Goal: Contribute content: Add original content to the website for others to see

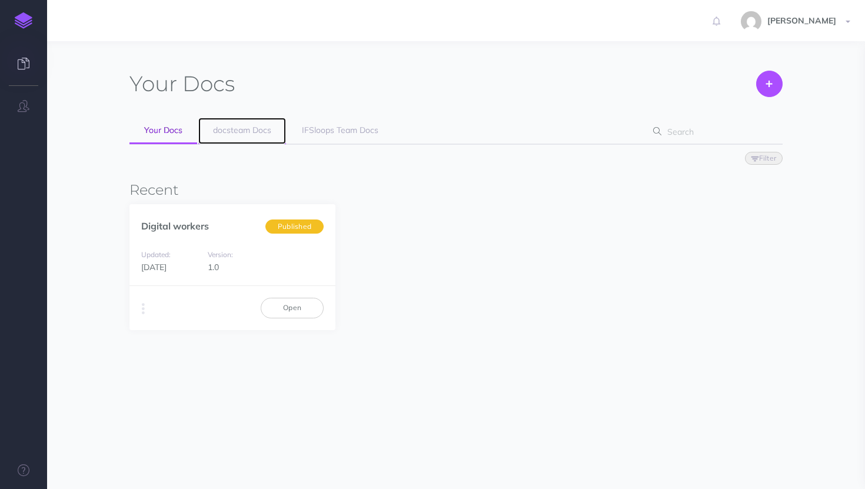
click at [254, 131] on span "docsteam Docs" at bounding box center [242, 130] width 58 height 11
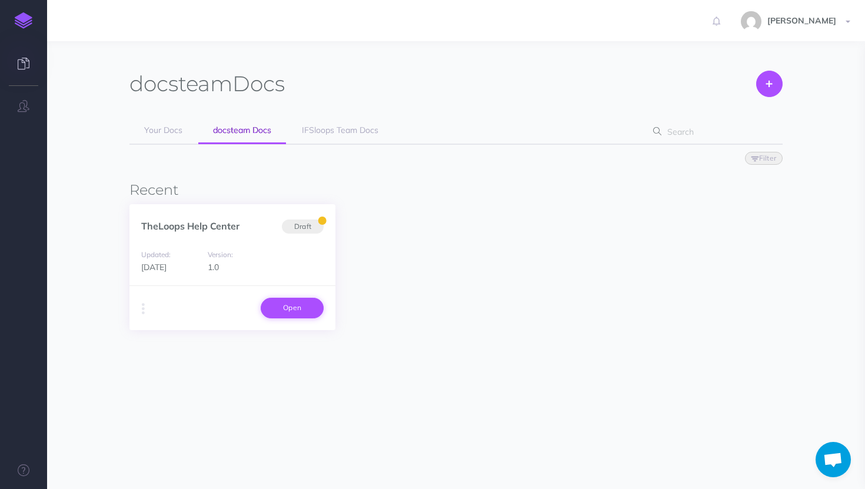
click at [303, 308] on link "Open" at bounding box center [292, 308] width 63 height 20
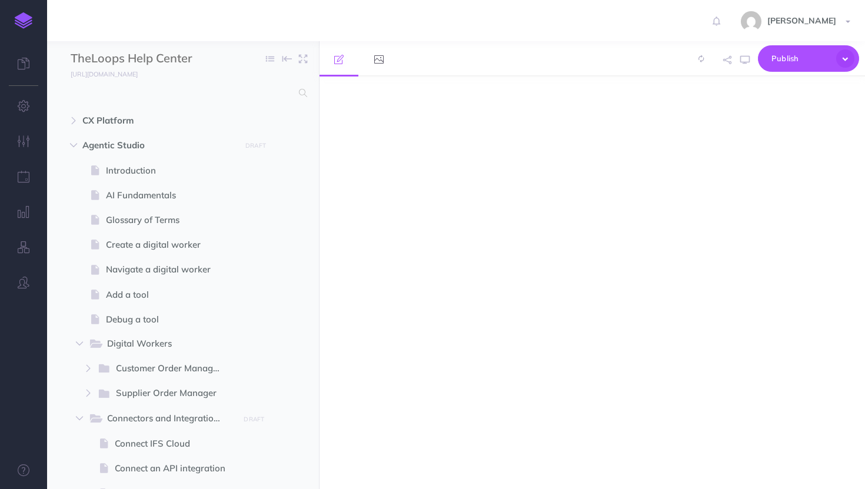
select select "null"
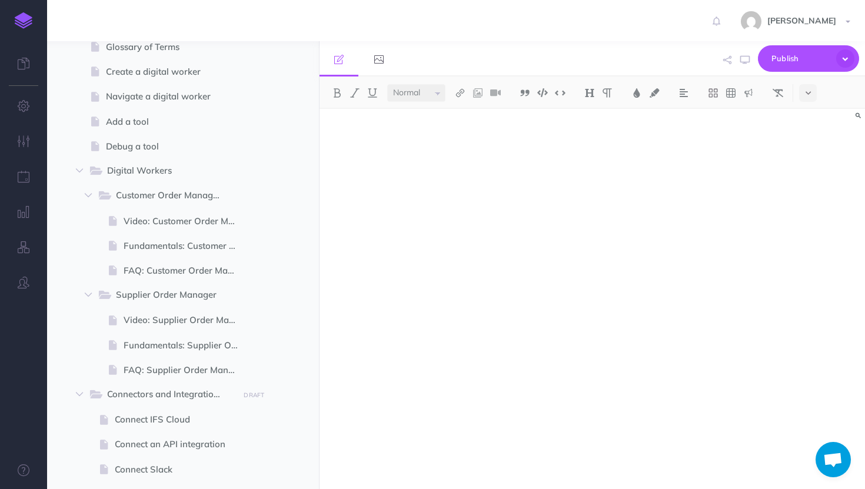
scroll to position [176, 0]
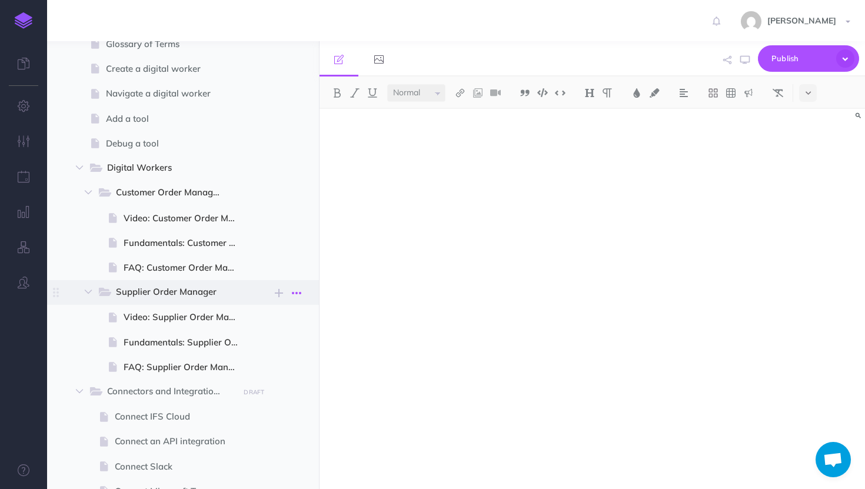
click at [296, 289] on icon "button" at bounding box center [296, 293] width 9 height 14
click at [272, 325] on link "Duplicate" at bounding box center [263, 333] width 88 height 19
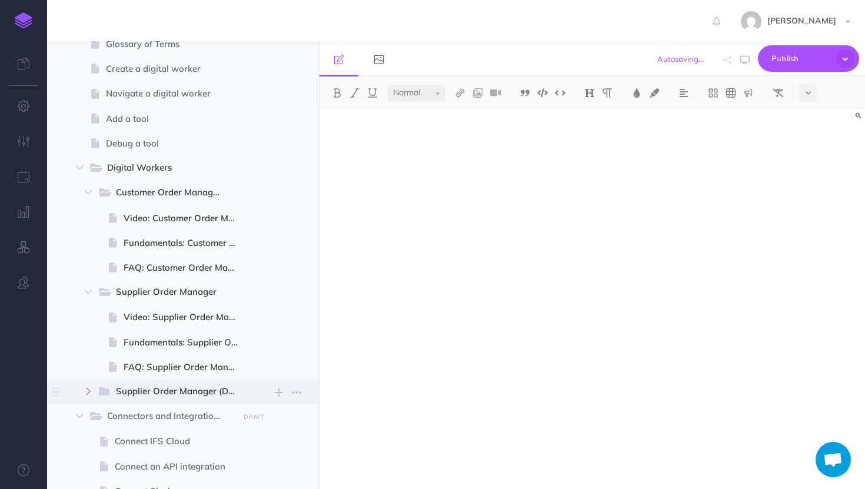
click at [90, 394] on icon "button" at bounding box center [88, 391] width 7 height 7
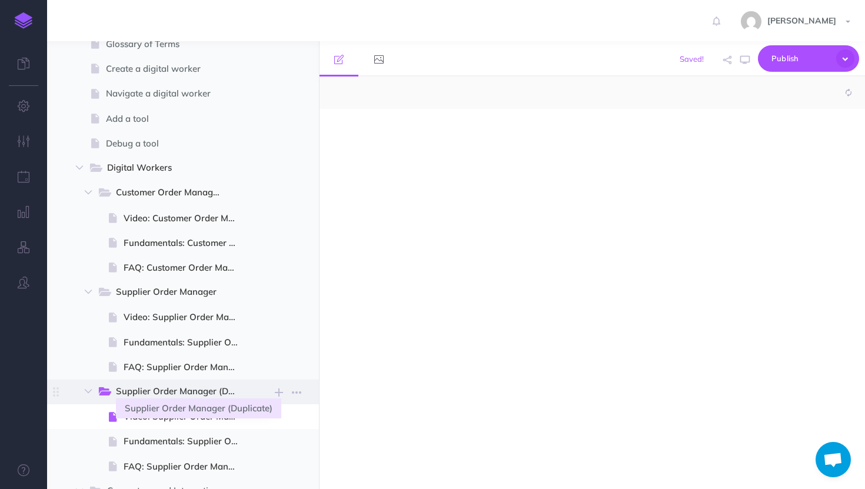
select select "null"
click at [170, 391] on span "Supplier Order Manager (Duplicate)" at bounding box center [183, 391] width 134 height 15
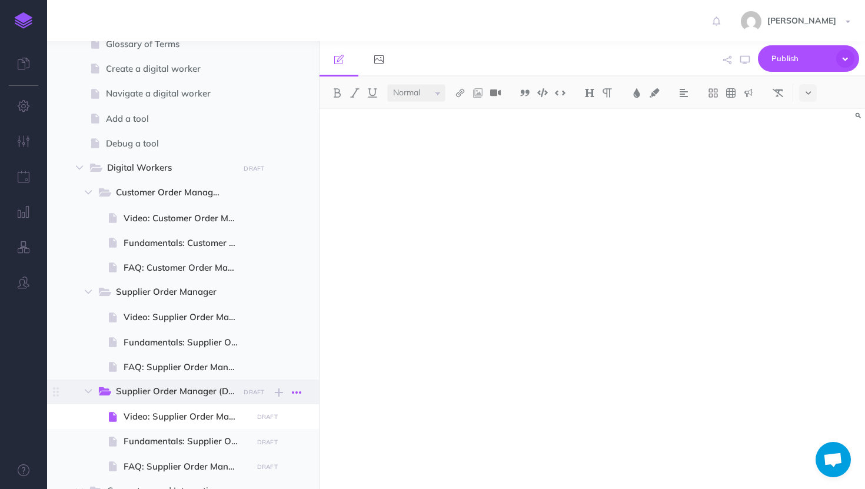
click at [296, 391] on icon "button" at bounding box center [296, 393] width 9 height 14
click at [266, 444] on link "Settings" at bounding box center [263, 452] width 88 height 19
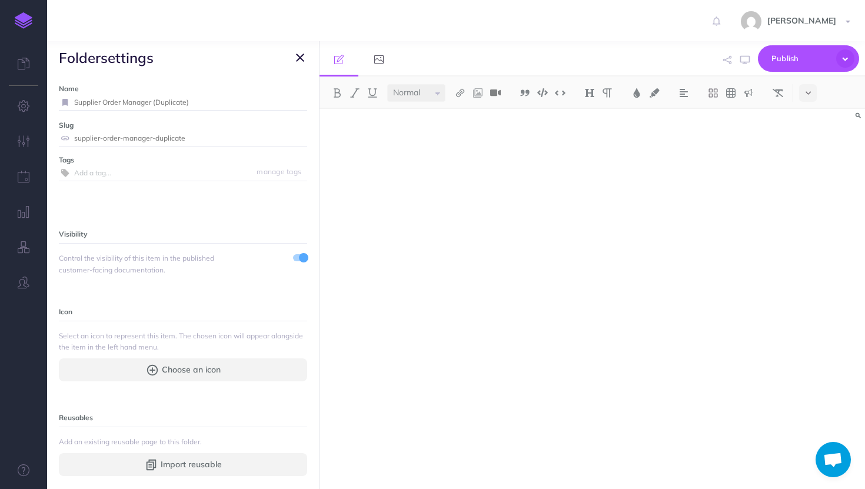
click at [180, 101] on input "Supplier Order Manager (Duplicate)" at bounding box center [190, 102] width 233 height 15
type input "Material Replenisher"
click at [296, 97] on button "Save" at bounding box center [293, 102] width 22 height 11
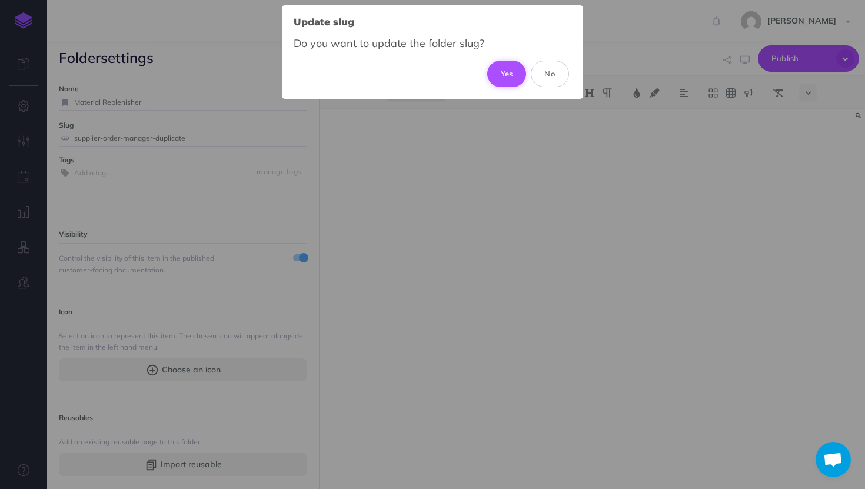
click at [507, 71] on button "Yes" at bounding box center [506, 74] width 39 height 26
type input "material-replenisher"
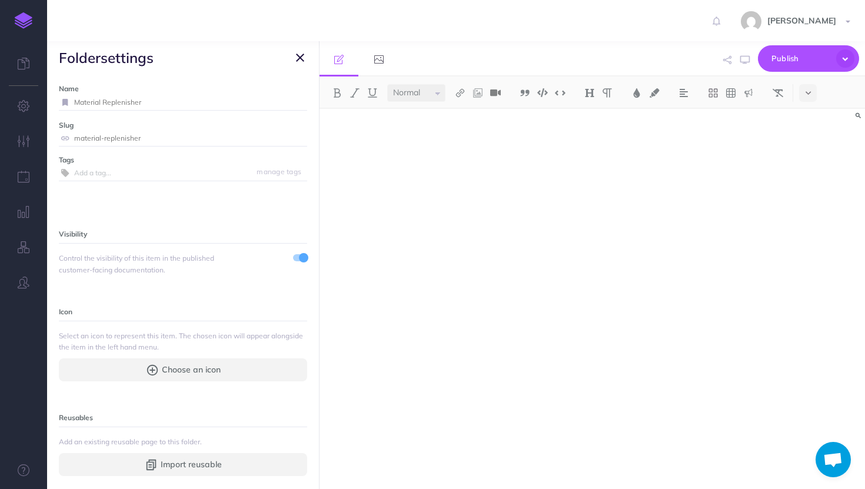
click at [296, 54] on icon "button" at bounding box center [300, 58] width 8 height 14
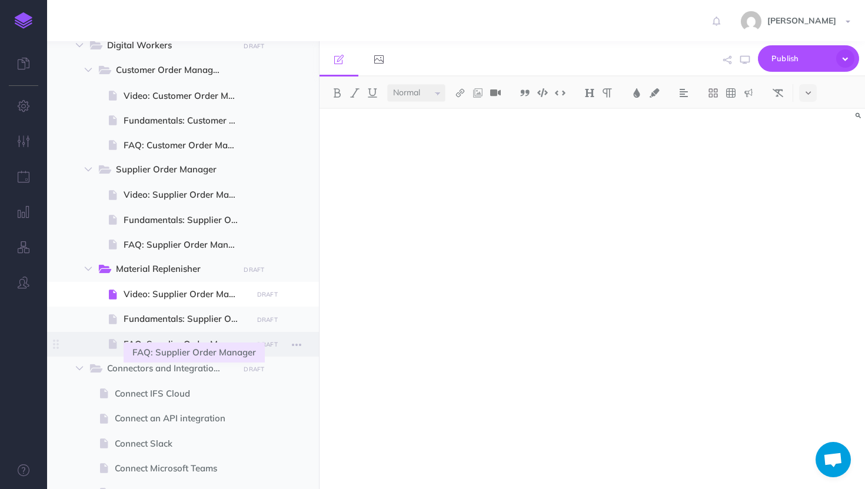
scroll to position [307, 0]
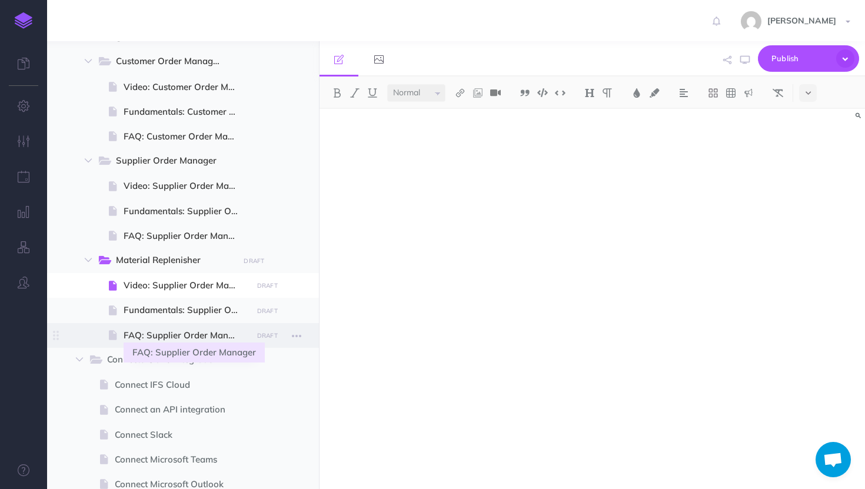
click at [154, 331] on span "FAQ: Supplier Order Manager" at bounding box center [186, 336] width 125 height 14
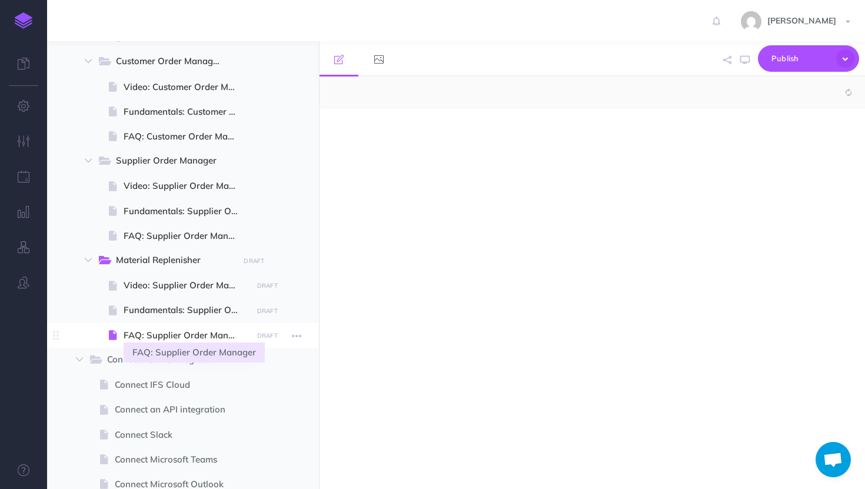
select select "null"
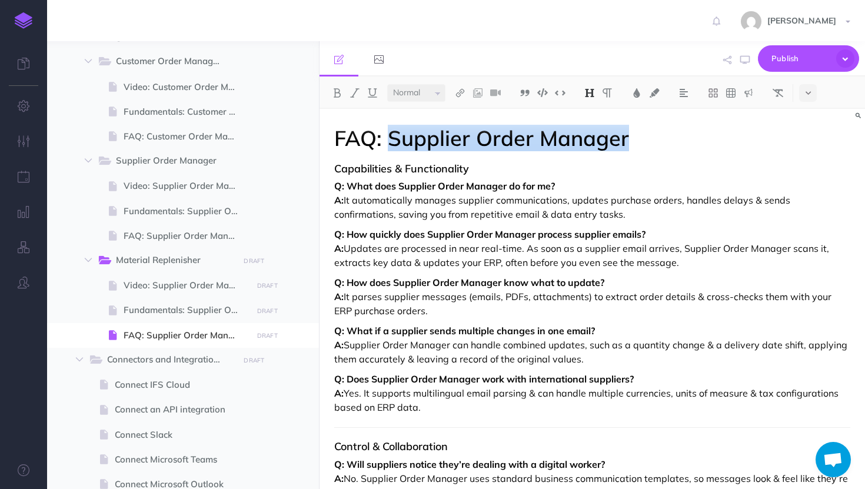
drag, startPoint x: 391, startPoint y: 139, endPoint x: 625, endPoint y: 142, distance: 233.8
click at [625, 142] on h1 "FAQ: Supplier Order Manager" at bounding box center [592, 139] width 516 height 24
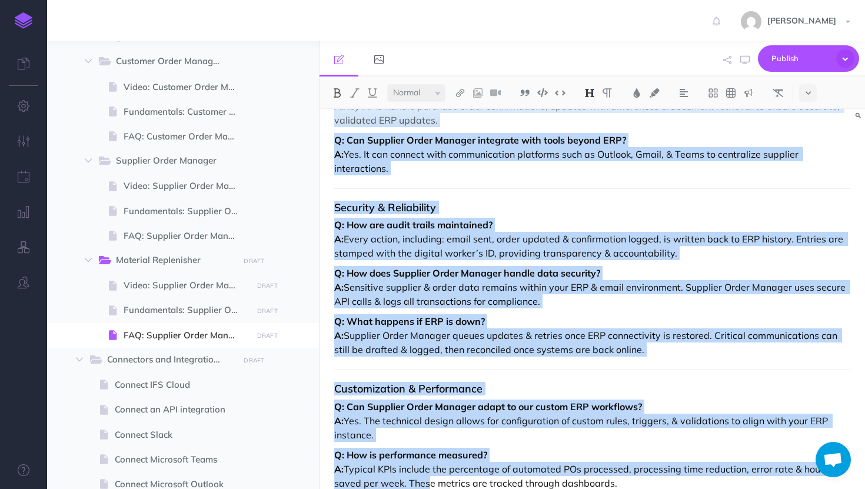
scroll to position [661, 0]
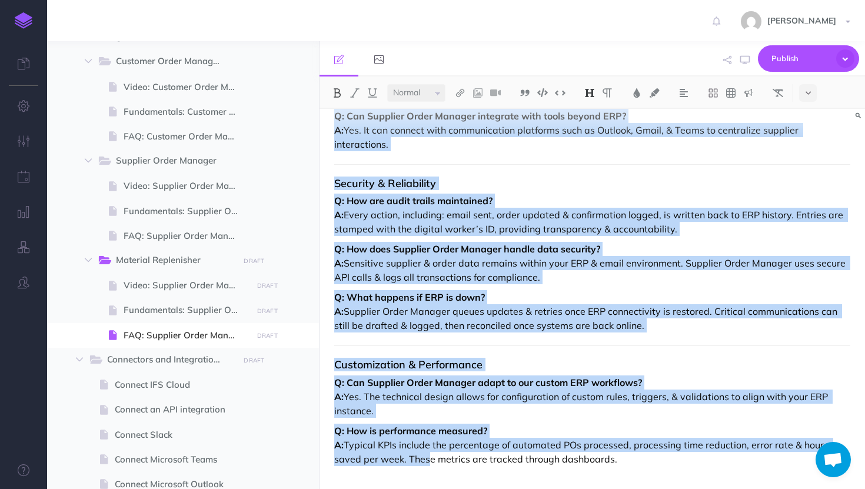
drag, startPoint x: 336, startPoint y: 171, endPoint x: 422, endPoint y: 489, distance: 329.3
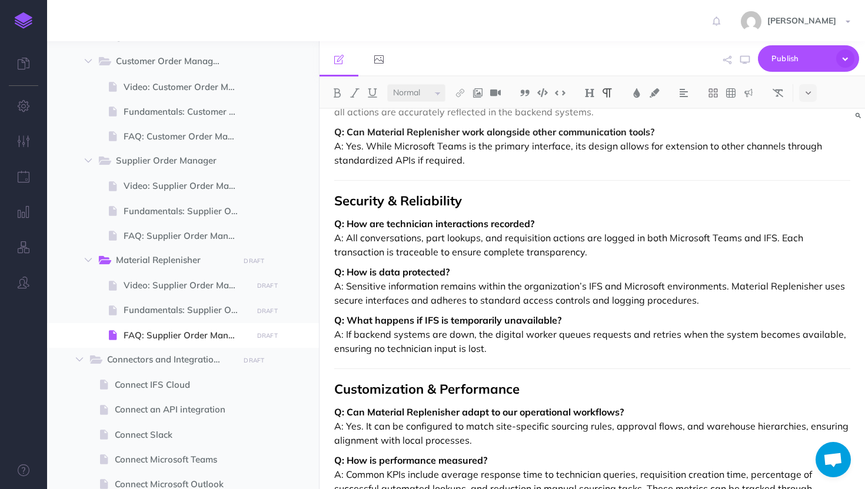
scroll to position [731, 0]
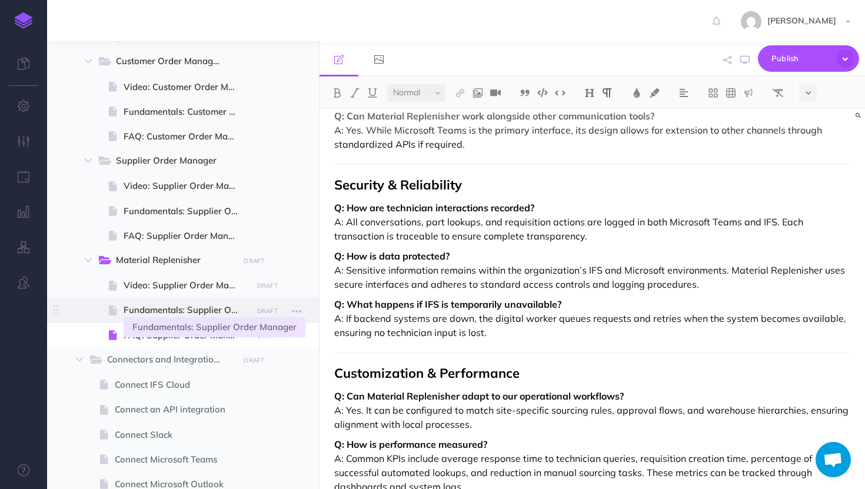
click at [168, 316] on span "Fundamentals: Supplier Order Manager" at bounding box center [186, 310] width 125 height 14
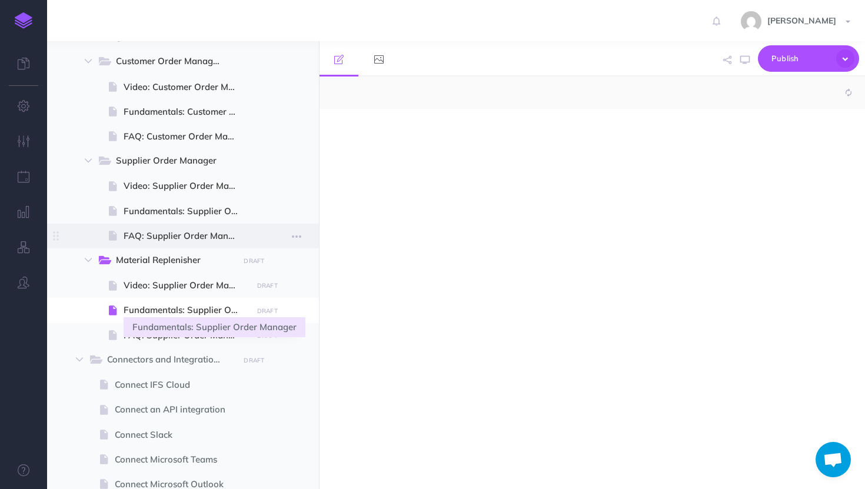
select select "null"
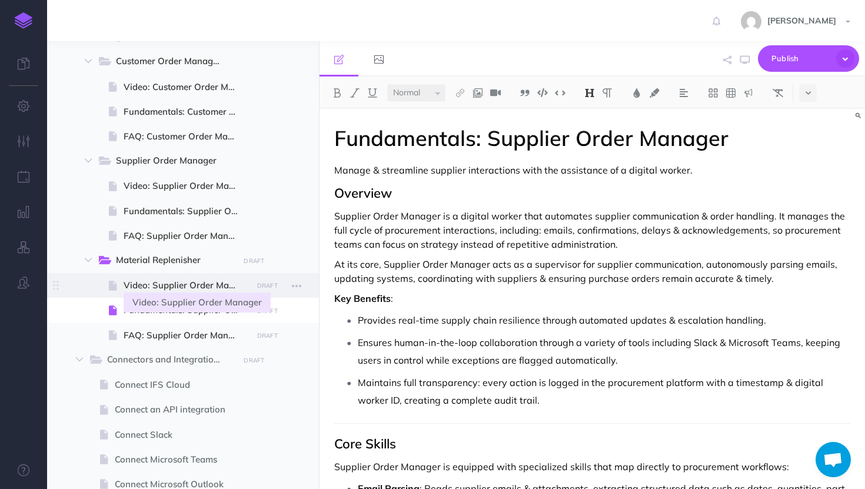
click at [162, 288] on span "Video: Supplier Order Manager" at bounding box center [186, 285] width 125 height 14
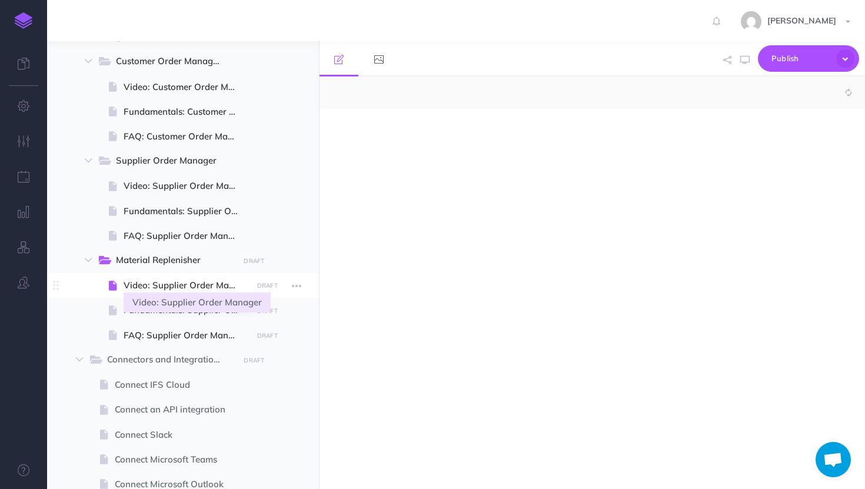
select select "null"
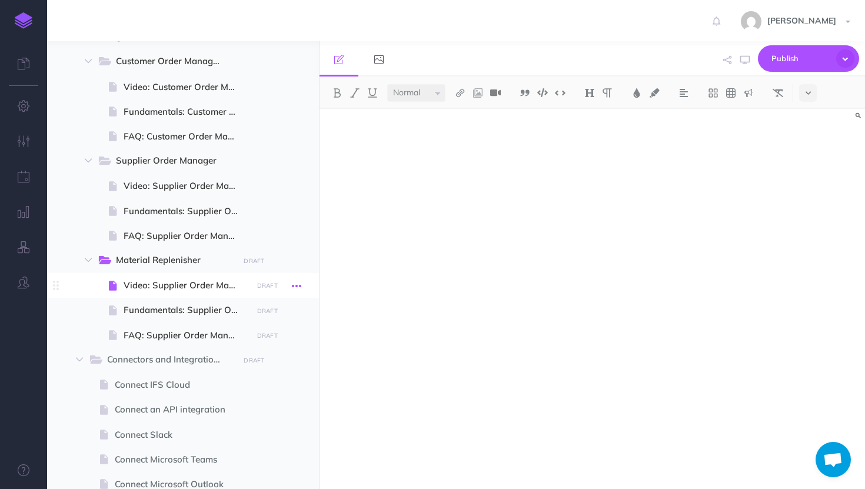
click at [299, 284] on icon "button" at bounding box center [296, 286] width 9 height 14
click at [261, 370] on link "Settings" at bounding box center [263, 365] width 88 height 19
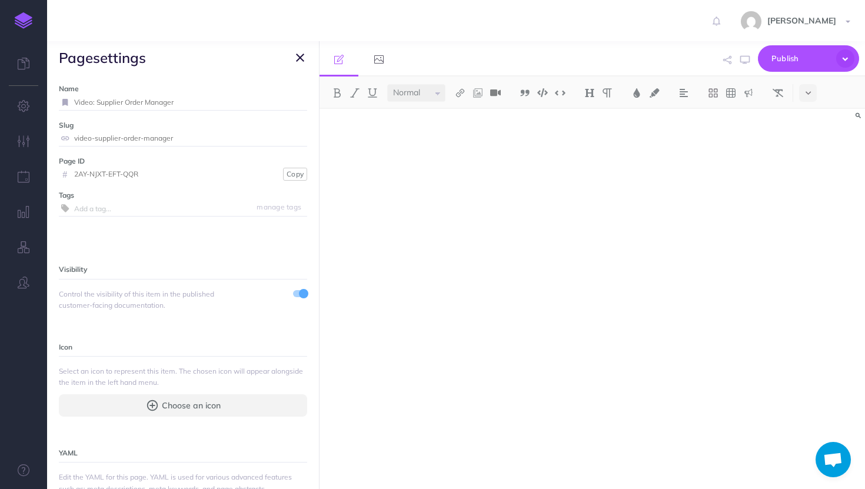
drag, startPoint x: 97, startPoint y: 104, endPoint x: 210, endPoint y: 104, distance: 113.0
click at [210, 104] on input "Video: Supplier Order Manager" at bounding box center [190, 102] width 233 height 15
type input "Video: Material Replenisher"
click at [290, 106] on small "Save" at bounding box center [293, 102] width 15 height 9
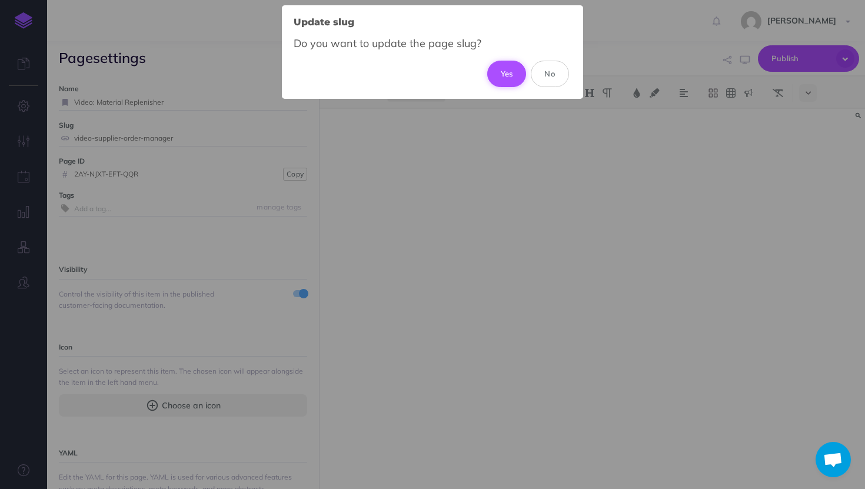
click at [509, 76] on button "Yes" at bounding box center [506, 74] width 39 height 26
type input "video-material-replenisher"
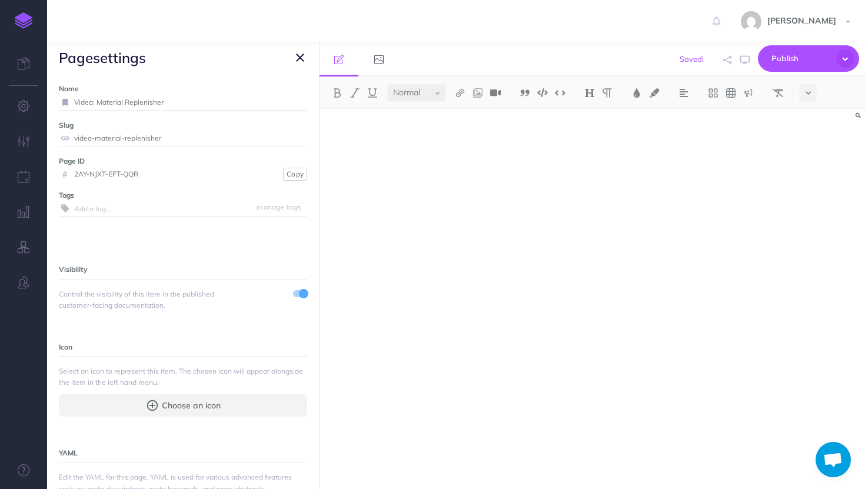
click at [298, 55] on icon "button" at bounding box center [300, 58] width 8 height 14
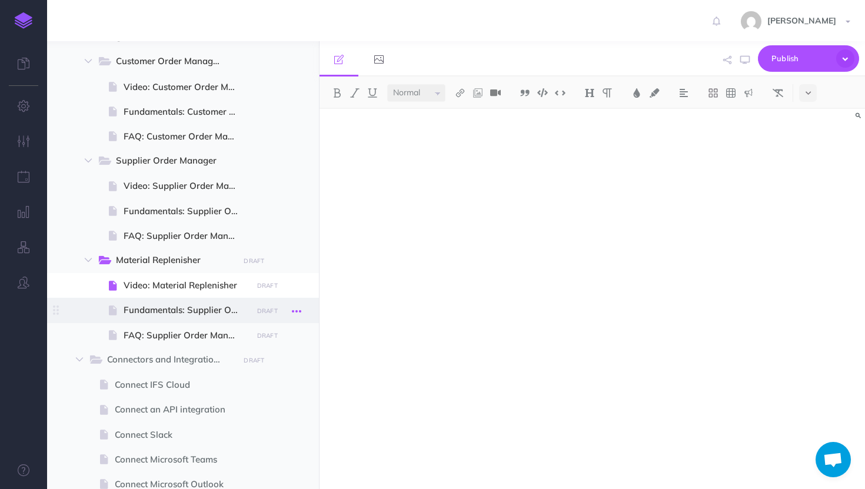
click at [296, 313] on icon "button" at bounding box center [296, 311] width 9 height 14
click at [267, 395] on link "Settings" at bounding box center [263, 389] width 88 height 19
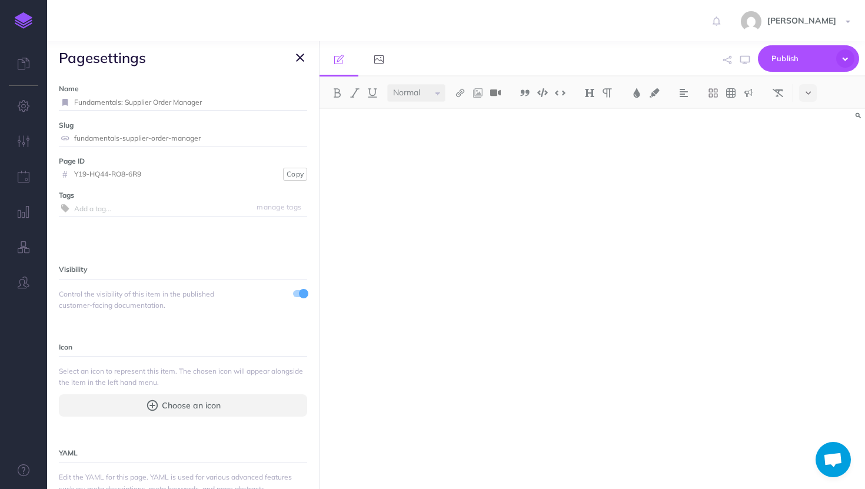
drag, startPoint x: 124, startPoint y: 103, endPoint x: 216, endPoint y: 103, distance: 91.8
click at [216, 103] on input "Fundamentals: Supplier Order Manager" at bounding box center [190, 102] width 233 height 15
type input "Fundamentals: Material Replenisher"
click at [288, 102] on small "Save" at bounding box center [293, 102] width 15 height 9
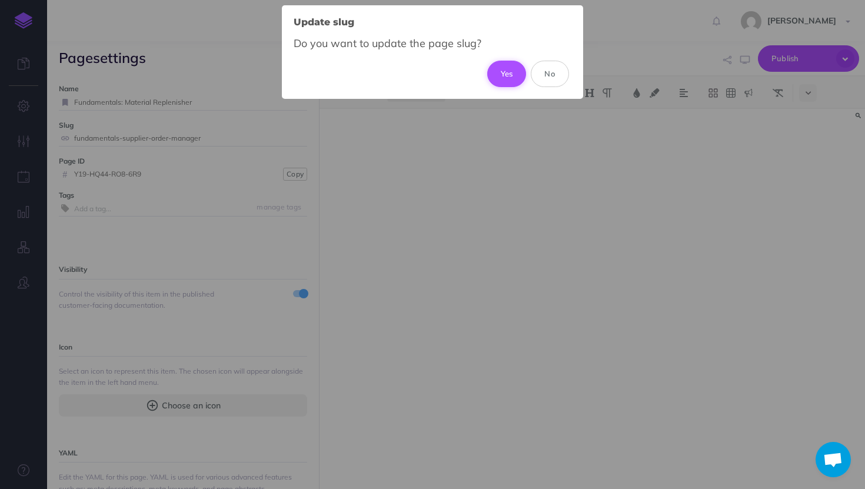
click at [503, 72] on button "Yes" at bounding box center [506, 74] width 39 height 26
type input "fundamentals-material-replenisher"
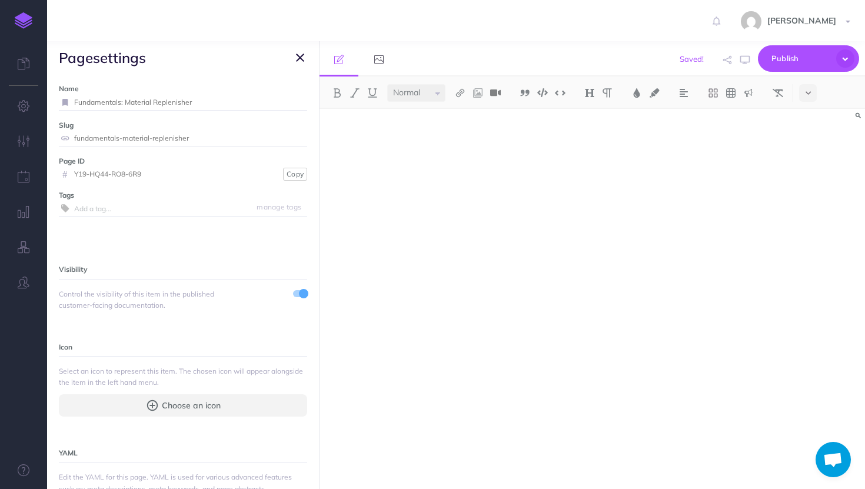
click at [303, 53] on icon "button" at bounding box center [300, 58] width 8 height 14
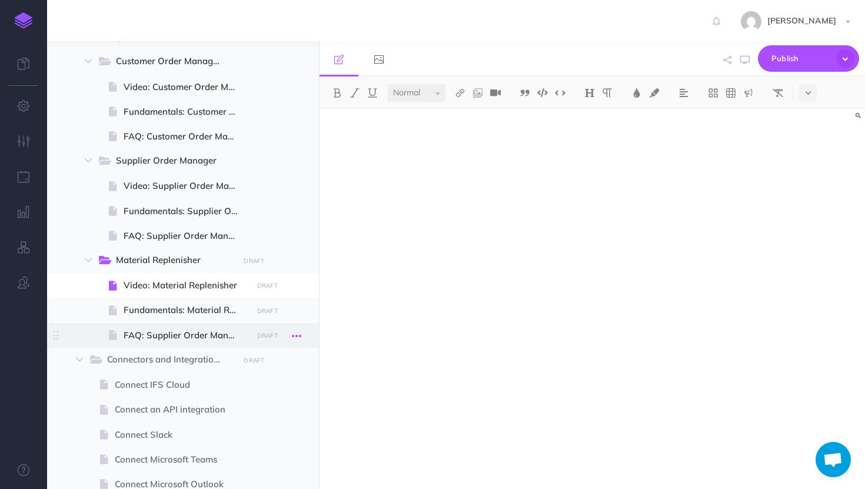
click at [301, 335] on icon "button" at bounding box center [296, 336] width 9 height 14
click at [264, 419] on link "Settings" at bounding box center [263, 414] width 88 height 19
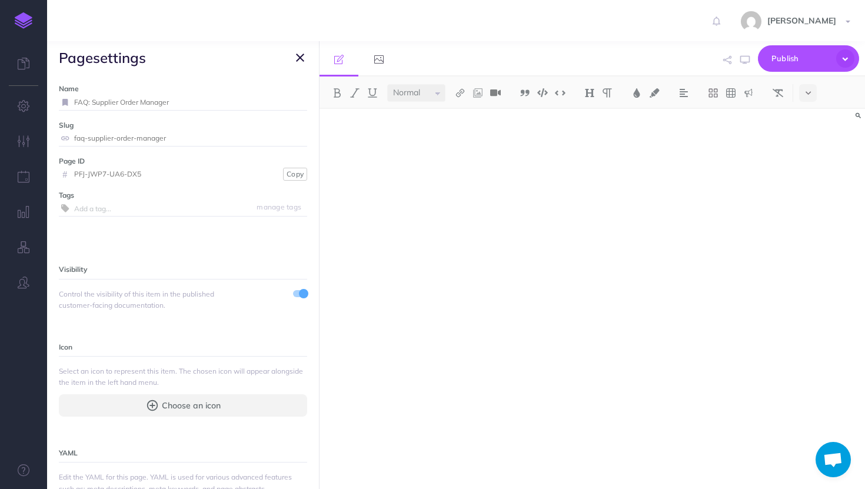
drag, startPoint x: 92, startPoint y: 105, endPoint x: 190, endPoint y: 105, distance: 97.1
click at [190, 105] on input "FAQ: Supplier Order Manager" at bounding box center [190, 102] width 233 height 15
type input "FAQ: Material Replenisher"
click at [295, 104] on small "Save" at bounding box center [293, 102] width 15 height 9
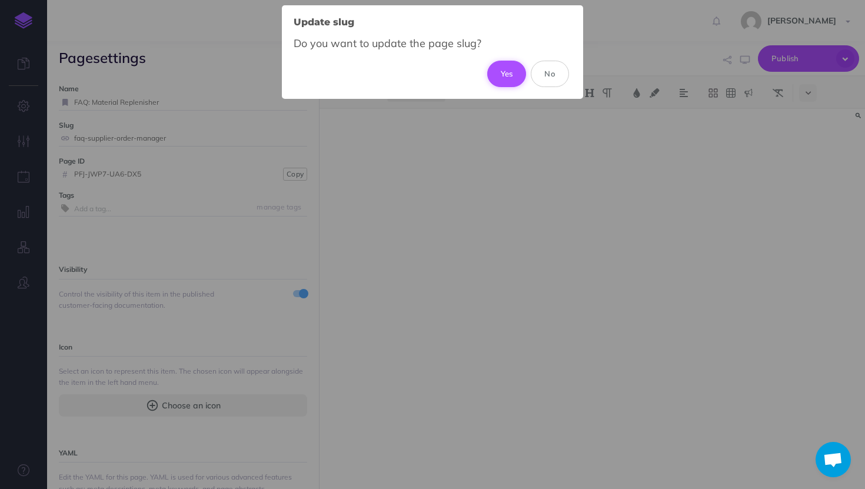
click at [503, 84] on button "Yes" at bounding box center [506, 74] width 39 height 26
type input "faq-material-replenisher"
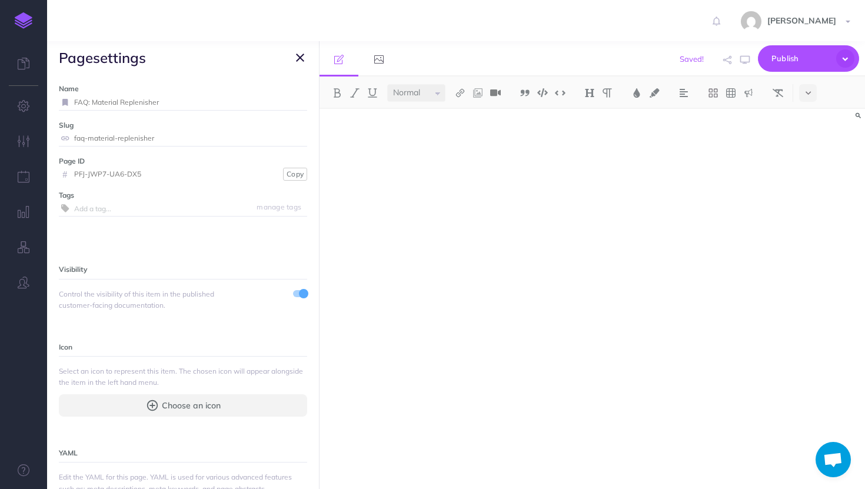
click at [303, 61] on icon "button" at bounding box center [300, 58] width 8 height 14
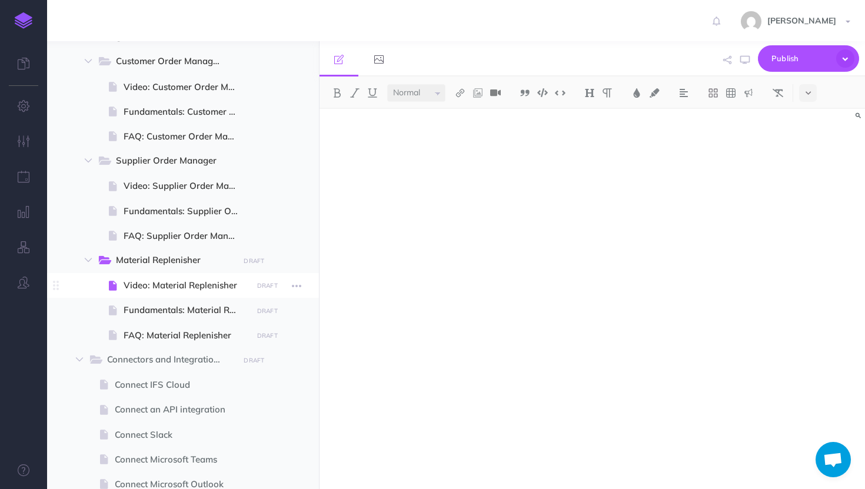
click at [228, 284] on span "Video: Material Replenisher" at bounding box center [186, 285] width 125 height 14
click at [208, 289] on span "Video: Material Replenisher" at bounding box center [186, 285] width 125 height 14
click at [812, 89] on button at bounding box center [809, 93] width 18 height 18
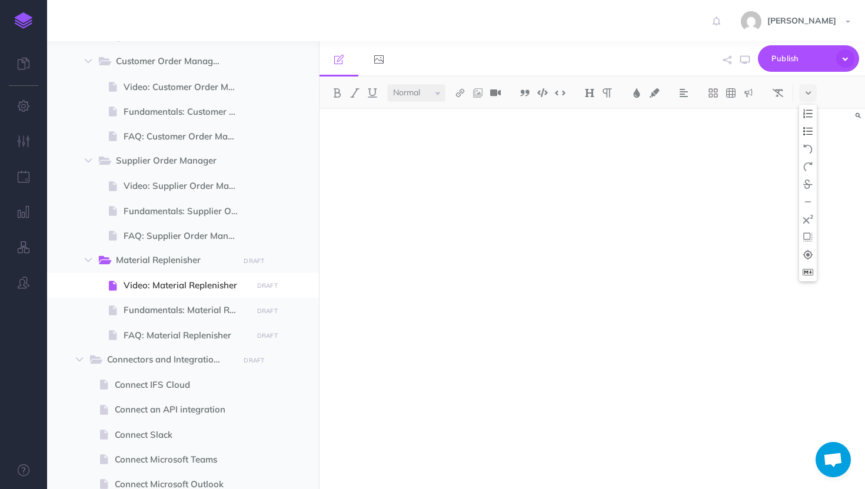
click at [811, 274] on img at bounding box center [808, 272] width 11 height 6
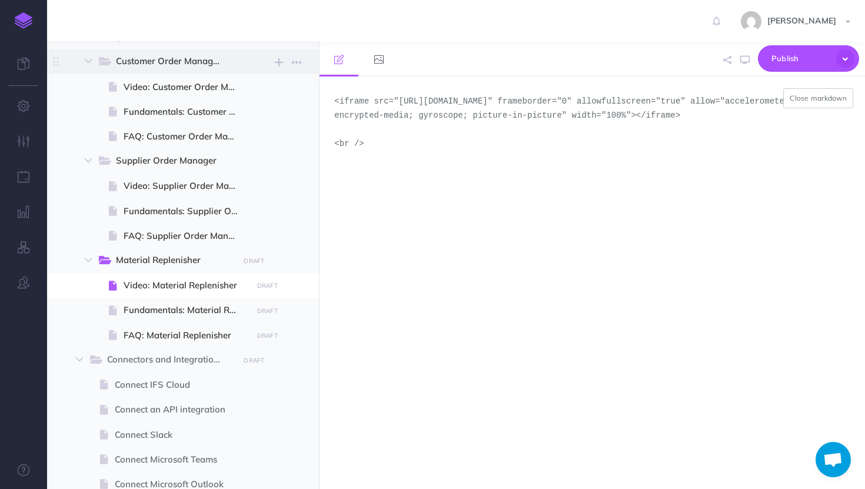
drag, startPoint x: 403, startPoint y: 164, endPoint x: 283, endPoint y: 50, distance: 165.8
click at [283, 50] on div "TheLoops Help Center Collapse all Expand all Expand to root folders http://kb.t…" at bounding box center [456, 265] width 818 height 448
paste textarea "AeaHsAqC1tyC5HygSE-HrpoczIFdRUgh/preview" width="640" height="480" allow="autop…"
type textarea "<iframe src="https://drive.google.com/file/d/1AeaHsAqC1tyC5HygSE-HrpoczIFdRUgh/…"
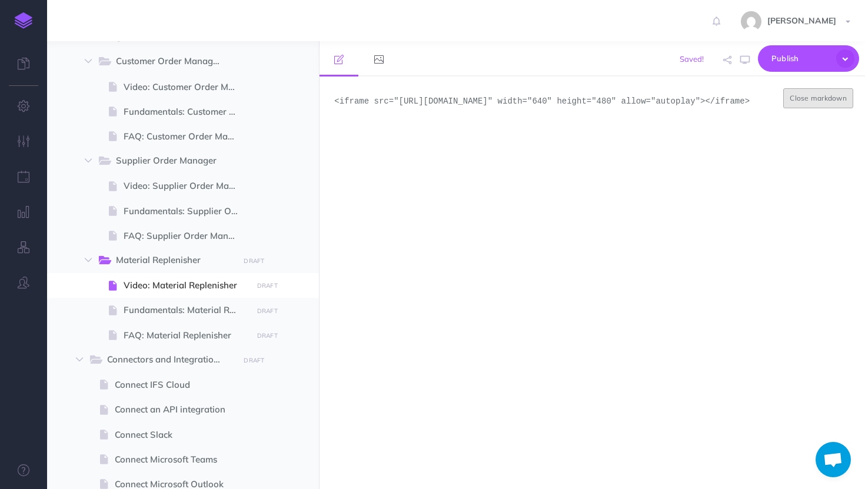
click at [812, 97] on button "Close markdown" at bounding box center [819, 98] width 70 height 20
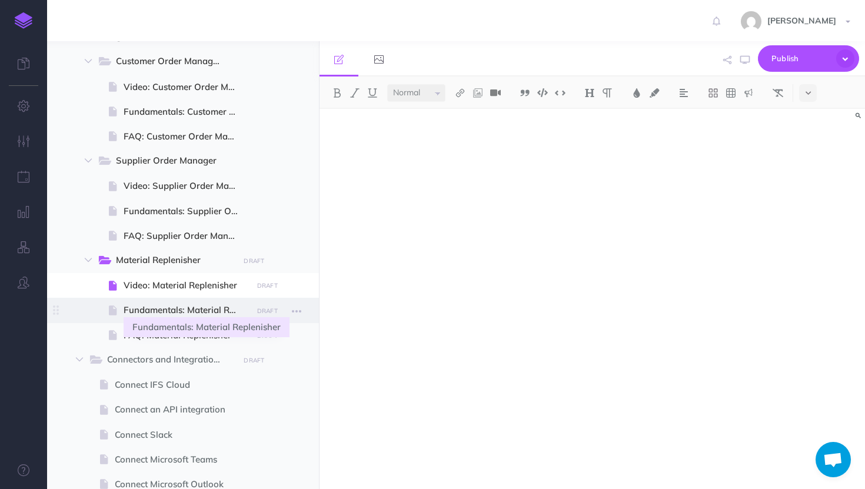
click at [186, 304] on span "Fundamentals: Material Replenisher" at bounding box center [186, 310] width 125 height 14
select select "null"
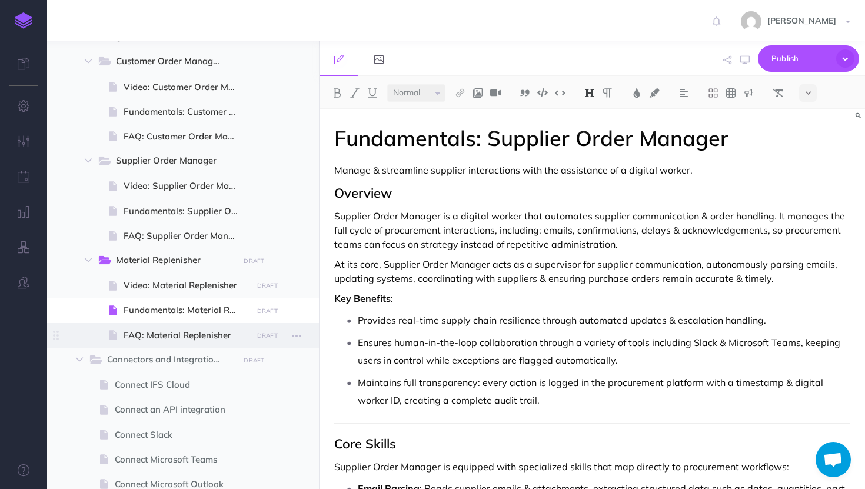
click at [181, 333] on span "FAQ: Material Replenisher" at bounding box center [186, 336] width 125 height 14
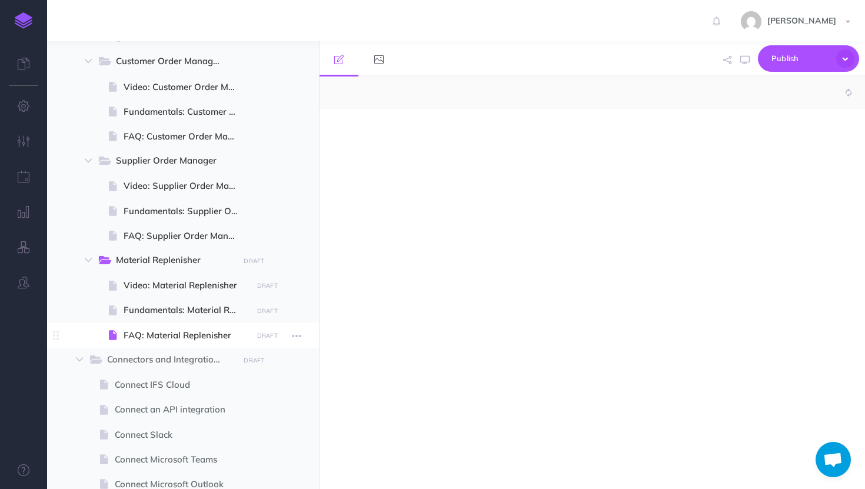
select select "null"
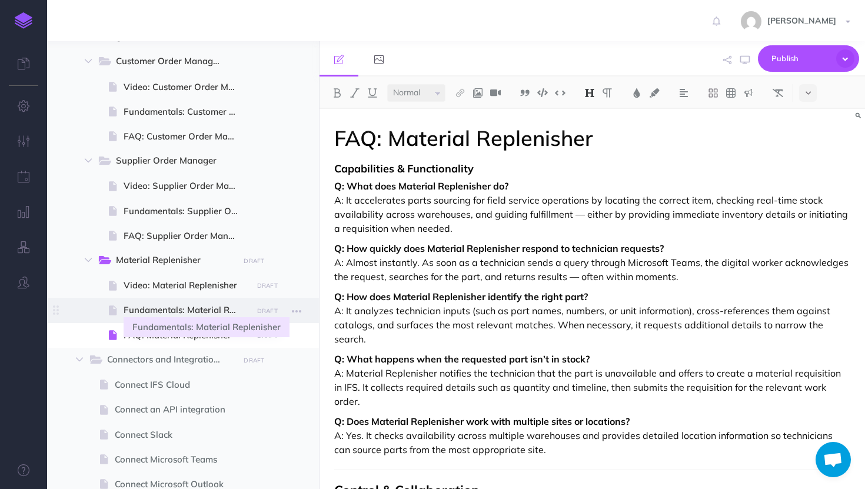
click at [190, 317] on span "Fundamentals: Material Replenisher" at bounding box center [186, 310] width 125 height 14
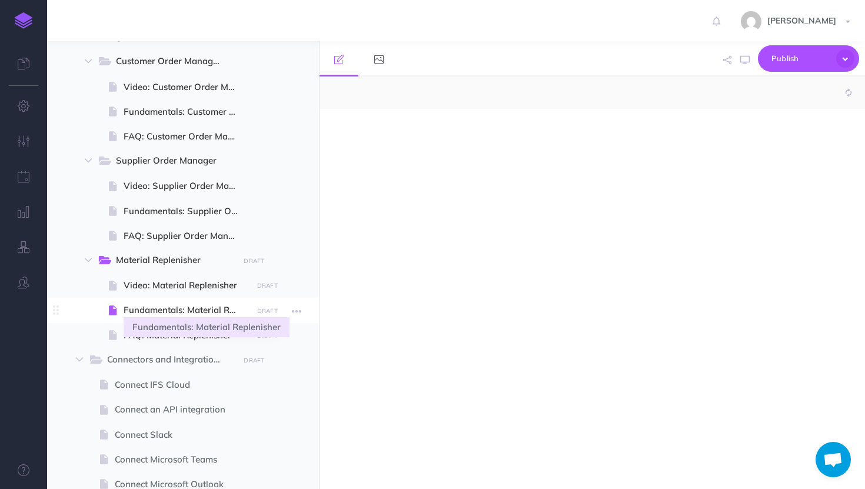
select select "null"
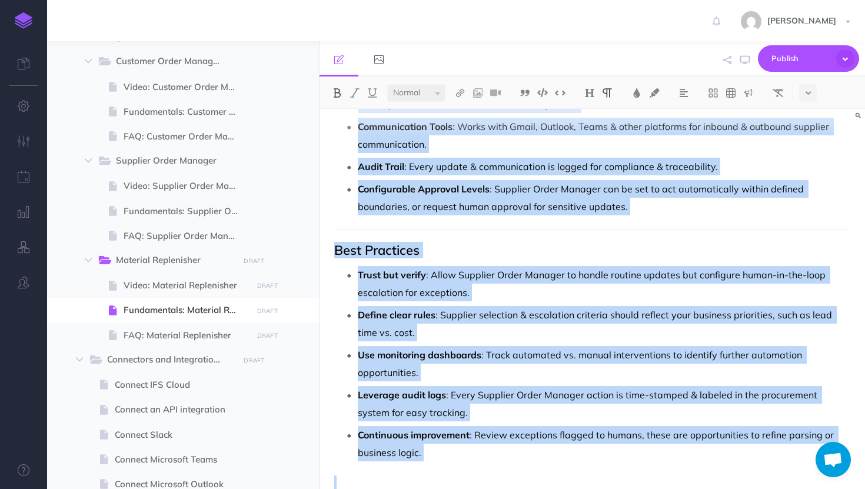
scroll to position [1505, 0]
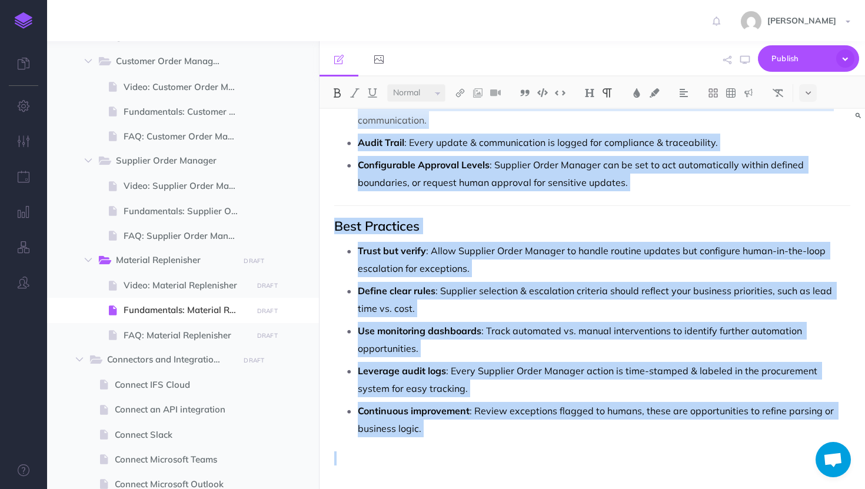
drag, startPoint x: 330, startPoint y: 170, endPoint x: 436, endPoint y: 489, distance: 336.1
click at [436, 489] on div "Fundamentals: Supplier Order Manager Manage & streamline supplier interactions …" at bounding box center [593, 299] width 546 height 380
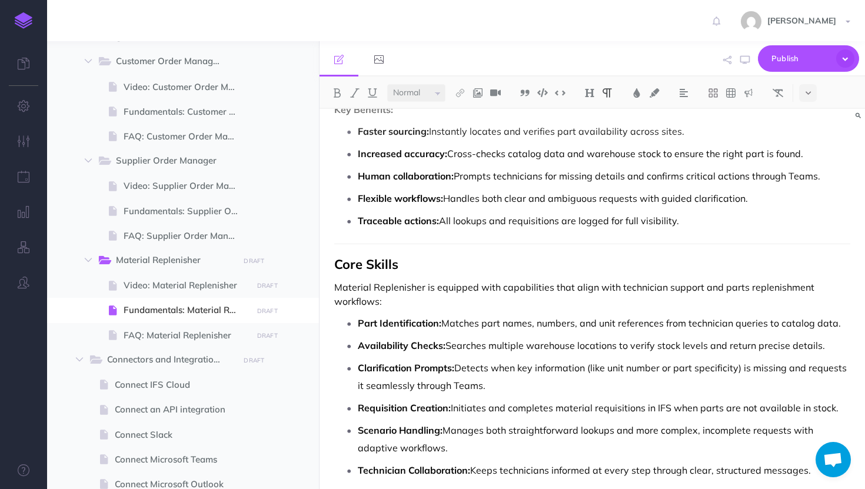
scroll to position [0, 0]
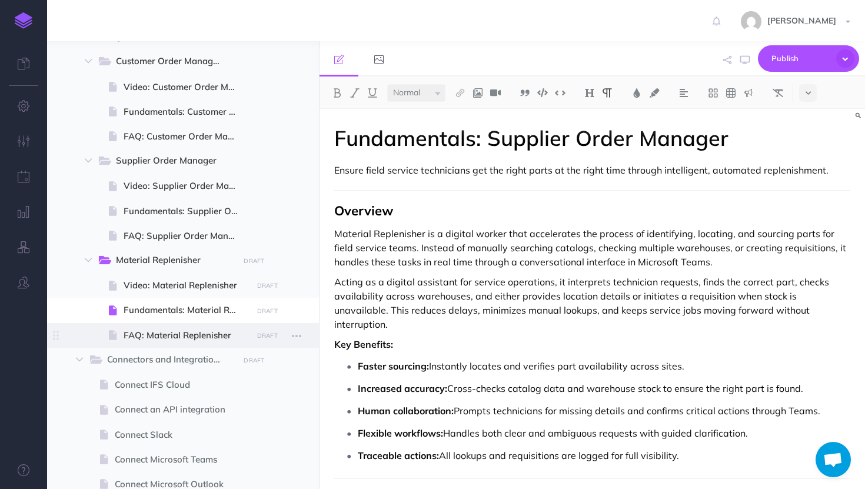
click at [175, 333] on span "FAQ: Material Replenisher" at bounding box center [186, 336] width 125 height 14
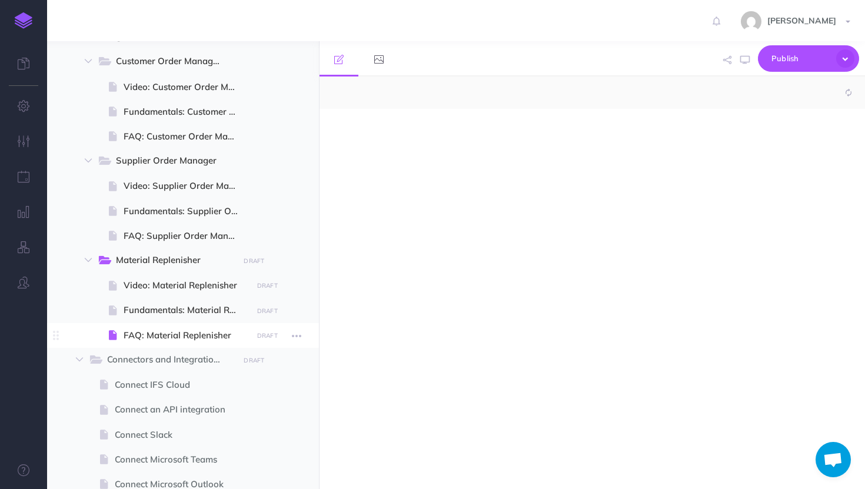
select select "null"
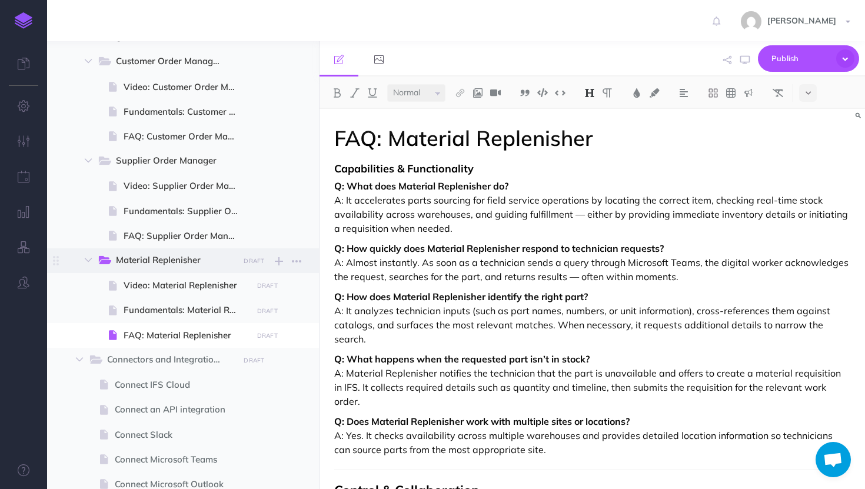
click at [184, 263] on span "Material Replenisher" at bounding box center [173, 260] width 115 height 15
select select "null"
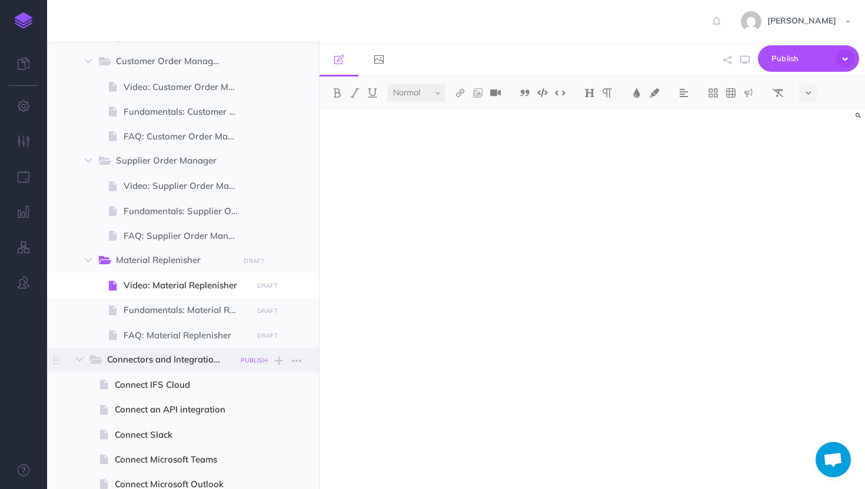
click at [258, 364] on small "PUBLISH" at bounding box center [254, 361] width 27 height 8
click at [248, 457] on button "Publish" at bounding box center [244, 460] width 38 height 20
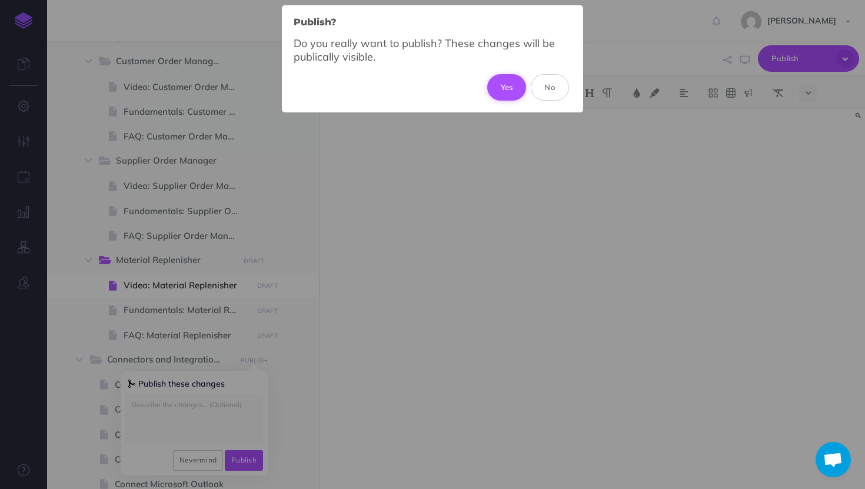
click at [502, 87] on button "Yes" at bounding box center [506, 87] width 39 height 26
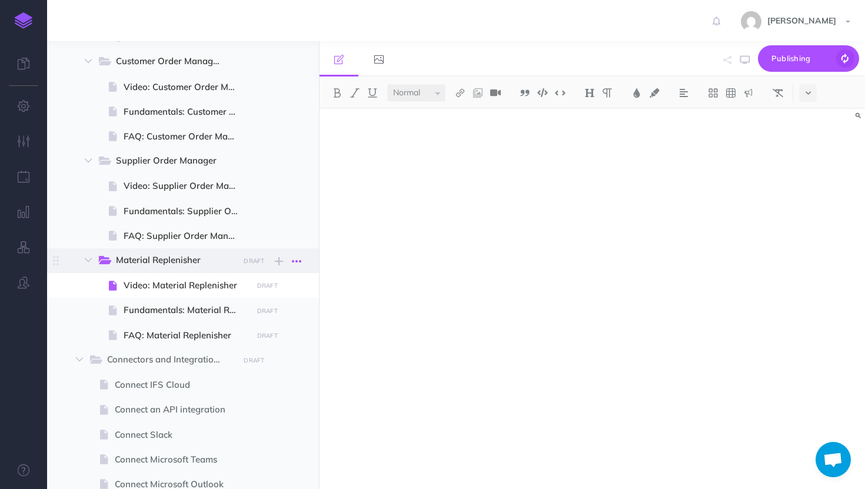
click at [299, 260] on icon "button" at bounding box center [296, 261] width 9 height 14
click at [288, 213] on button "button" at bounding box center [296, 211] width 21 height 15
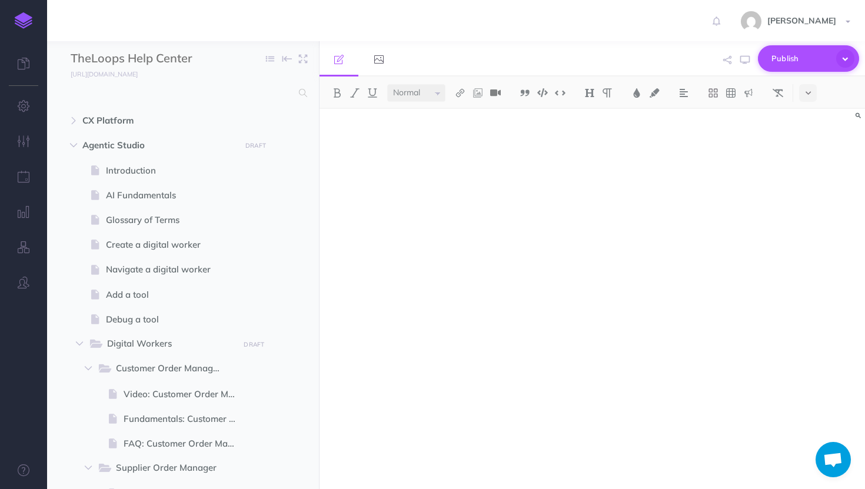
click at [795, 60] on span "Publish" at bounding box center [801, 58] width 59 height 18
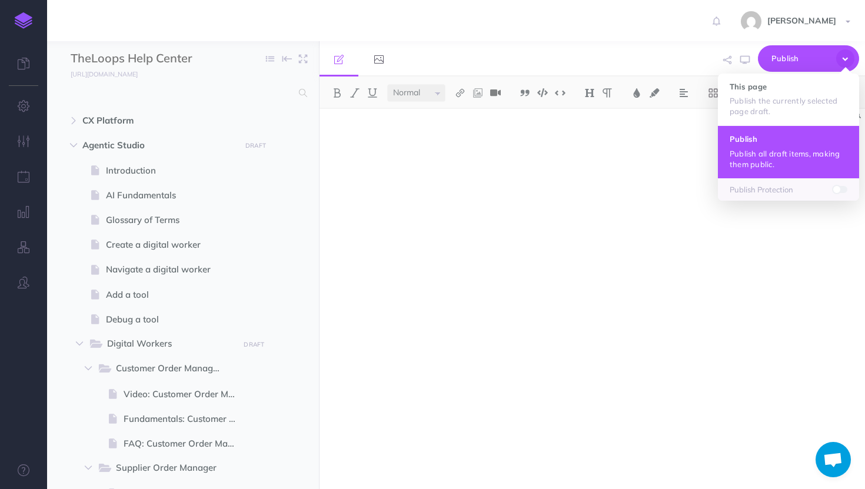
click at [768, 140] on h4 "Publish" at bounding box center [789, 139] width 118 height 8
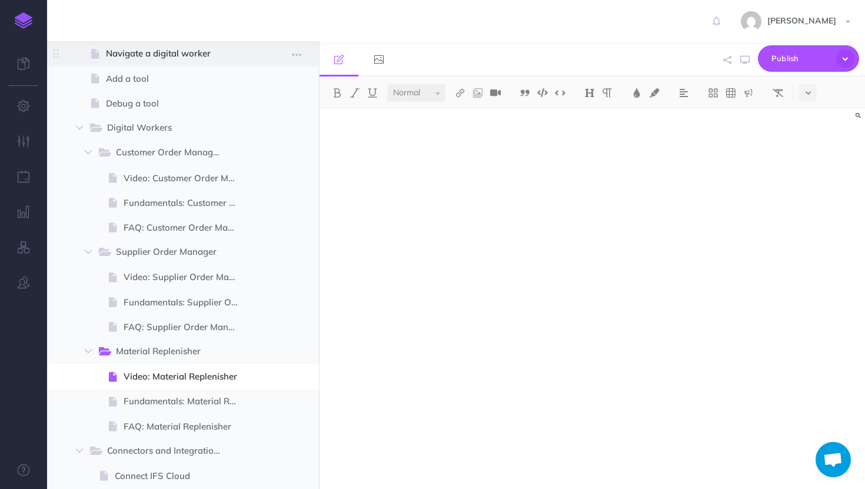
scroll to position [177, 0]
